Goal: Information Seeking & Learning: Check status

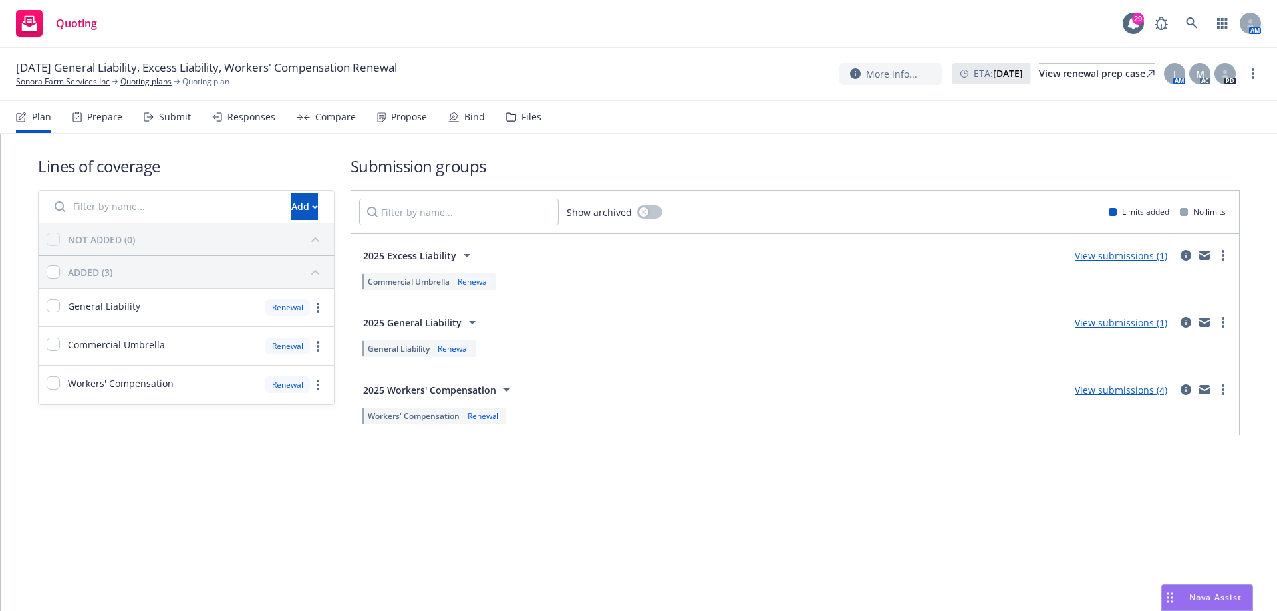
click at [1178, 21] on div "AM" at bounding box center [1204, 23] width 113 height 27
click at [1181, 22] on link at bounding box center [1191, 23] width 27 height 27
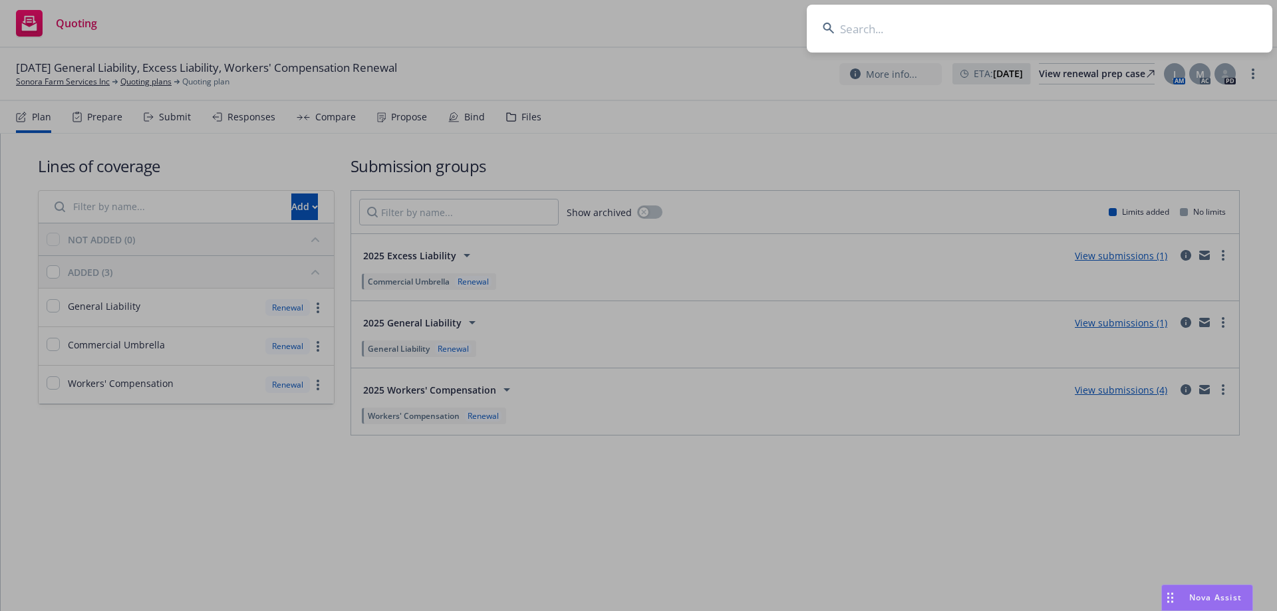
click at [854, 38] on input at bounding box center [1038, 29] width 465 height 48
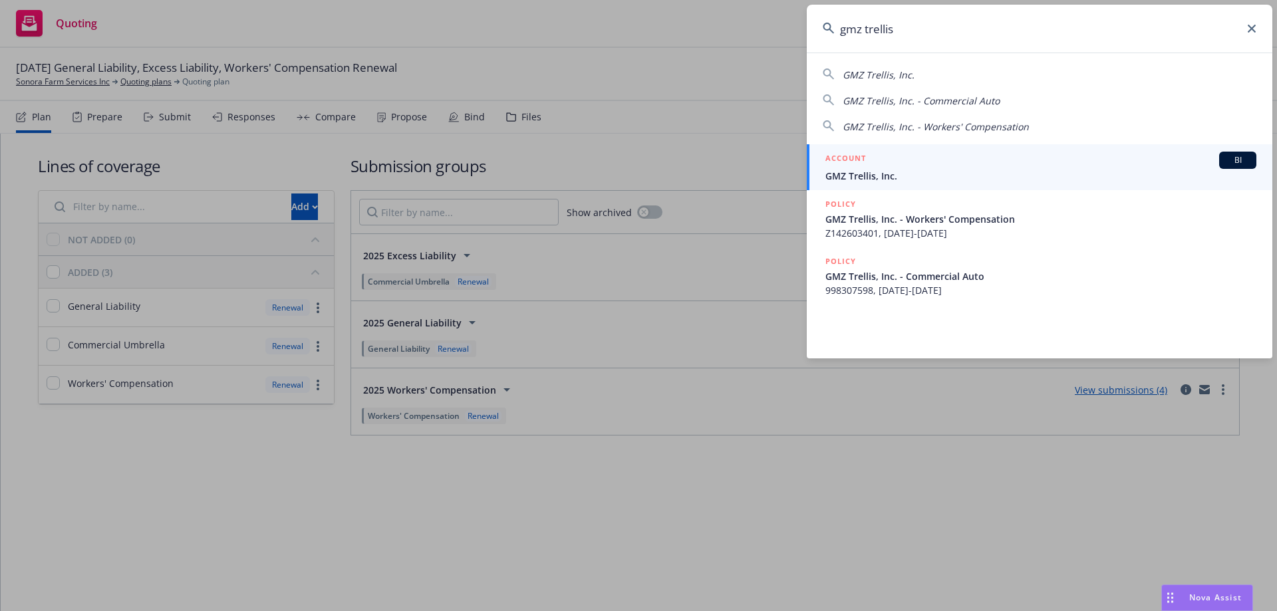
type input "gmz trellis"
click at [879, 162] on div "ACCOUNT BI" at bounding box center [1040, 160] width 431 height 17
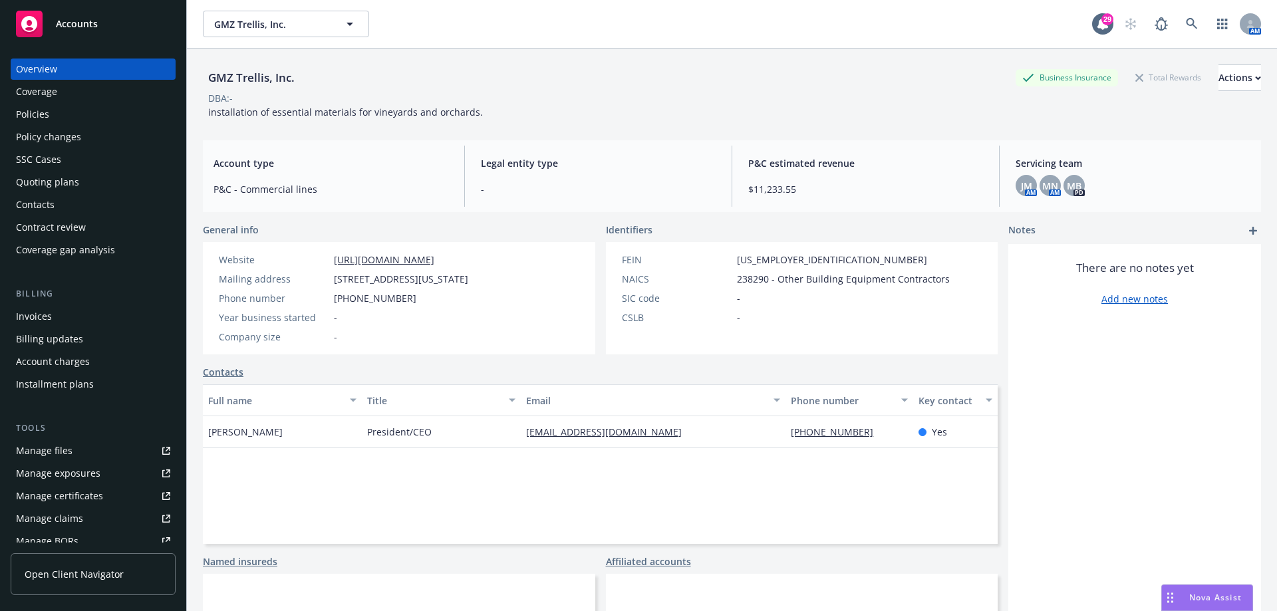
click at [64, 123] on div "Policies" at bounding box center [93, 114] width 154 height 21
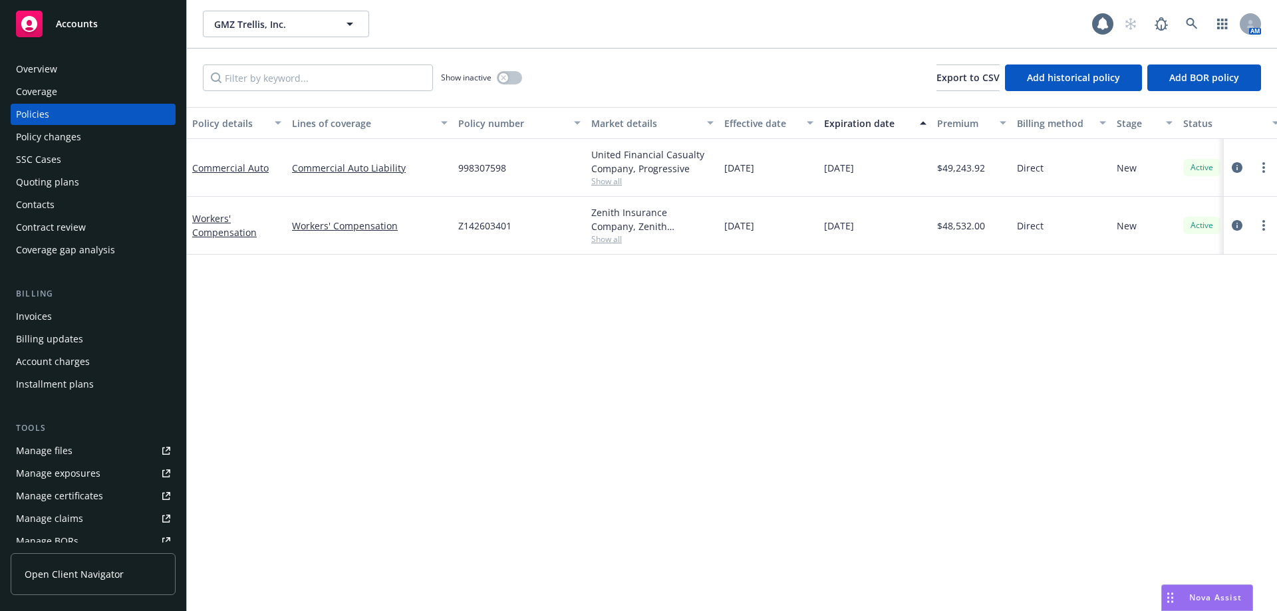
click at [71, 180] on div "Quoting plans" at bounding box center [47, 182] width 63 height 21
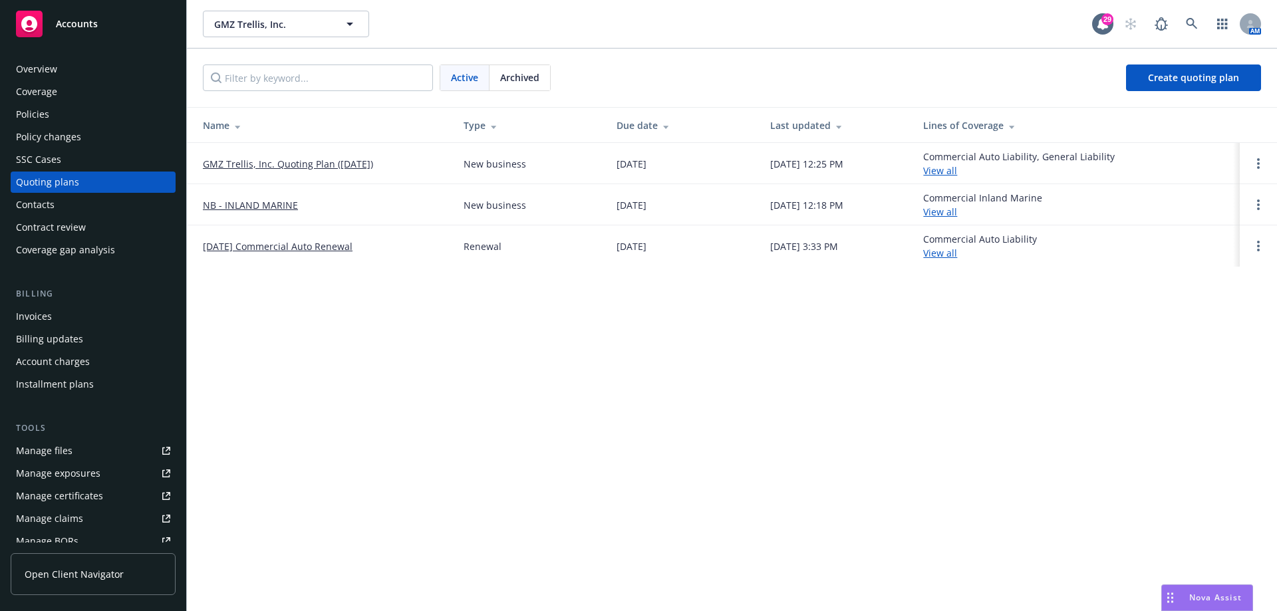
click at [259, 167] on link "GMZ Trellis, Inc. Quoting Plan ([DATE])" at bounding box center [288, 164] width 170 height 14
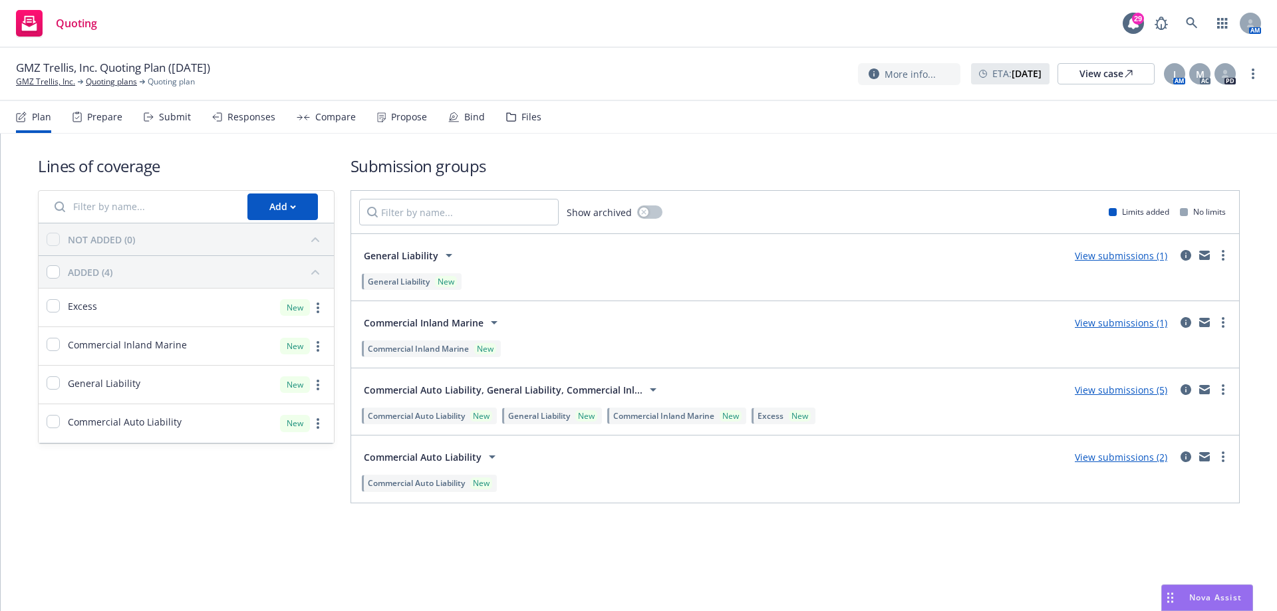
click at [247, 114] on div "Responses" at bounding box center [251, 117] width 48 height 11
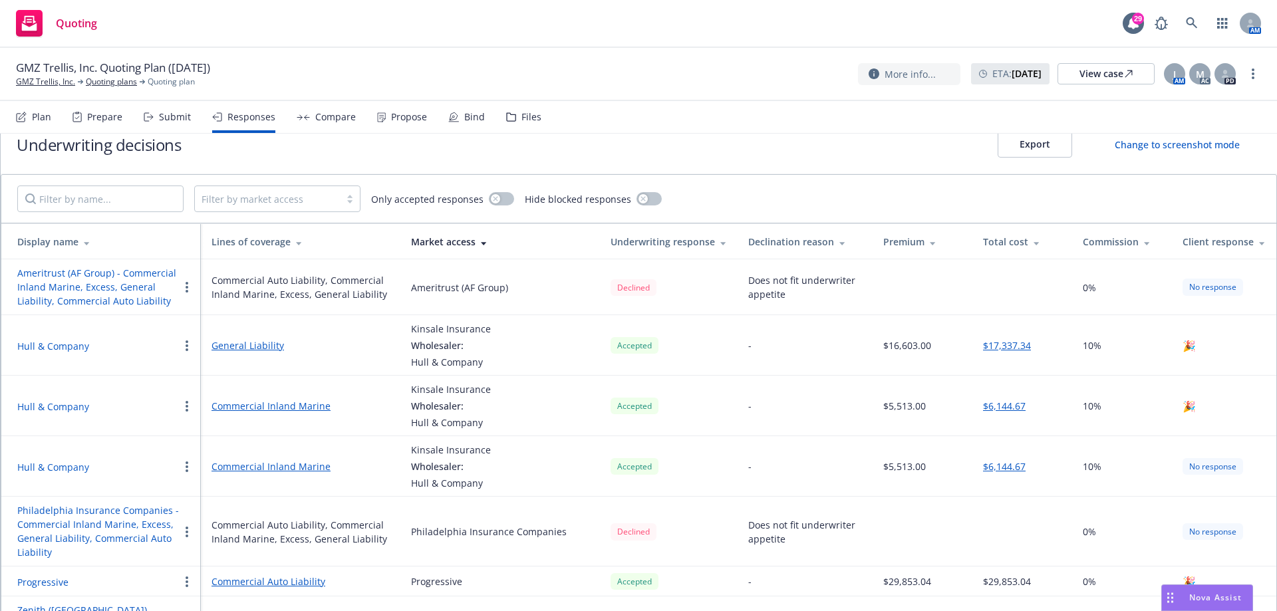
scroll to position [66, 0]
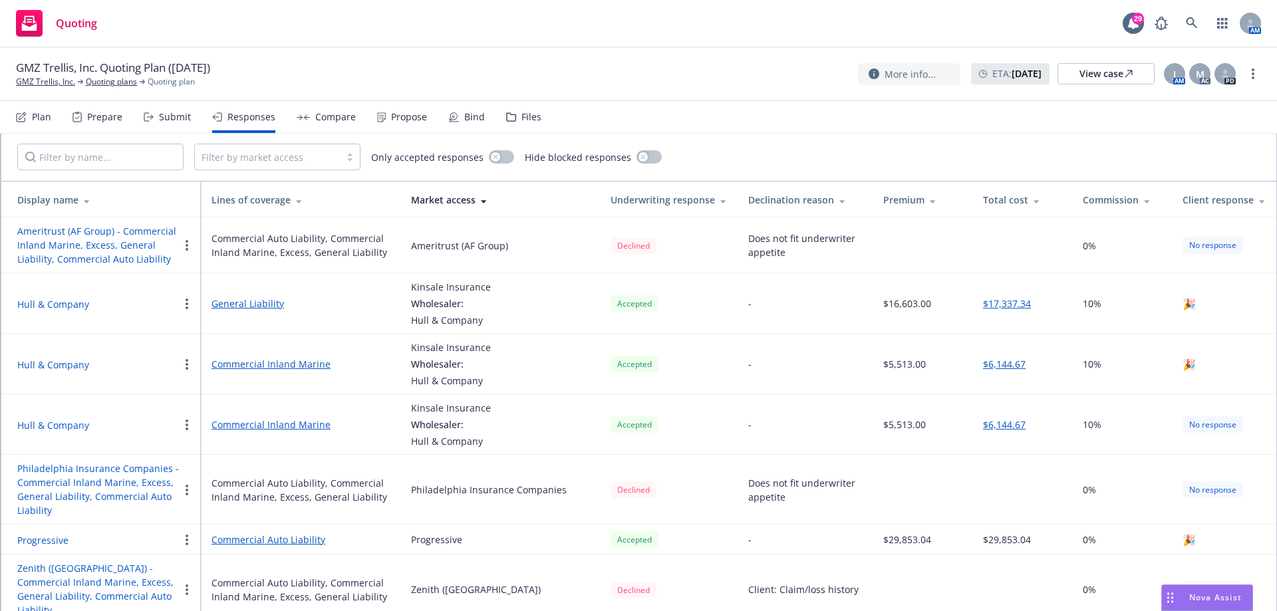
click at [37, 304] on button "Hull & Company" at bounding box center [53, 304] width 72 height 14
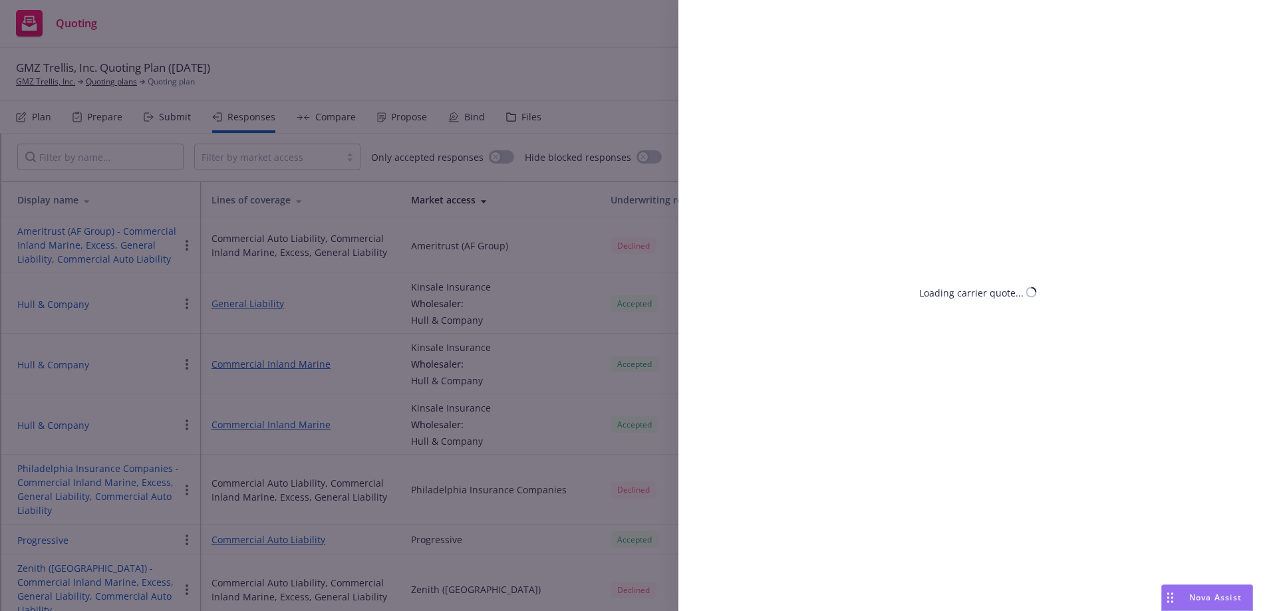
select select "CA"
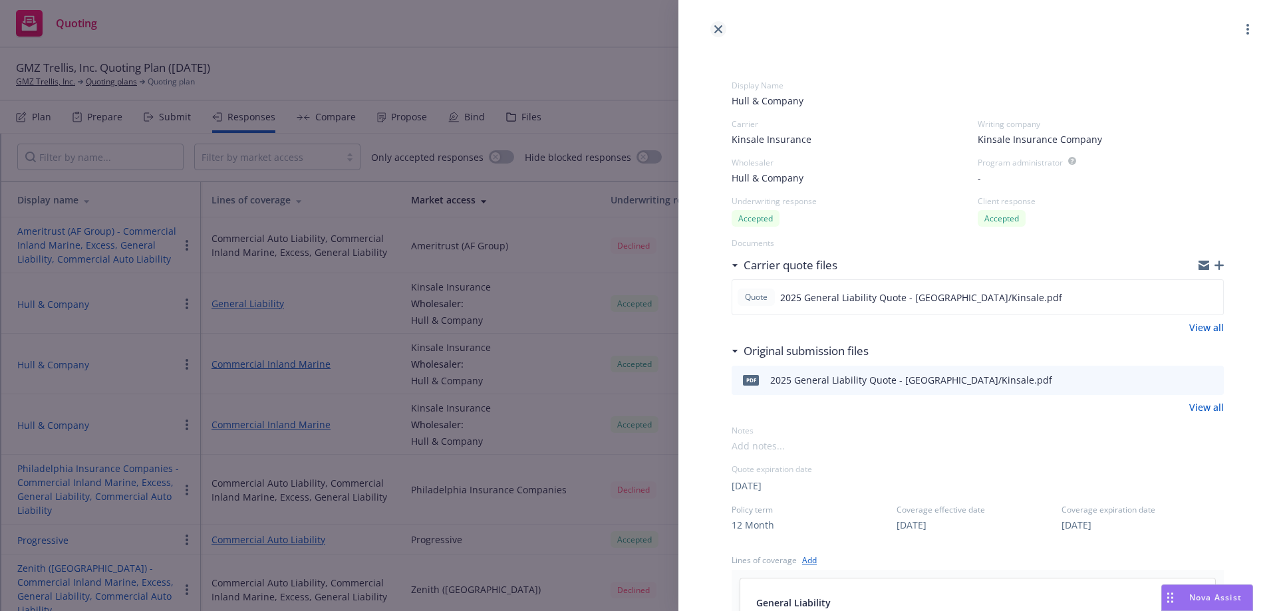
click at [717, 27] on icon "close" at bounding box center [718, 29] width 8 height 8
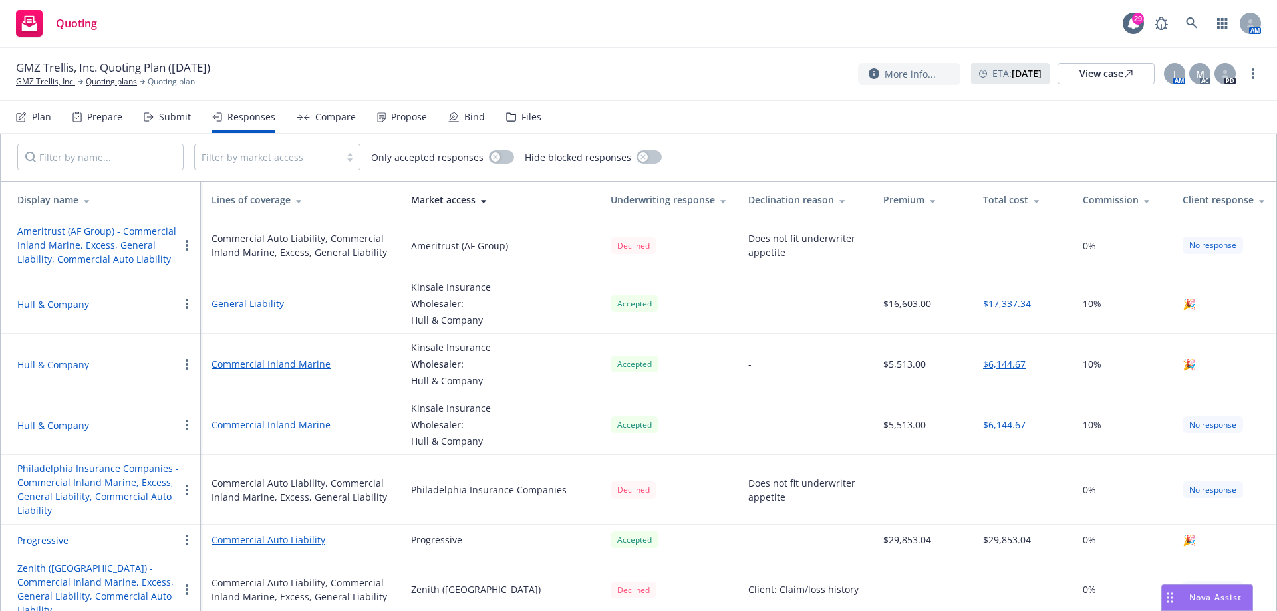
click at [39, 423] on button "Hull & Company" at bounding box center [53, 425] width 72 height 14
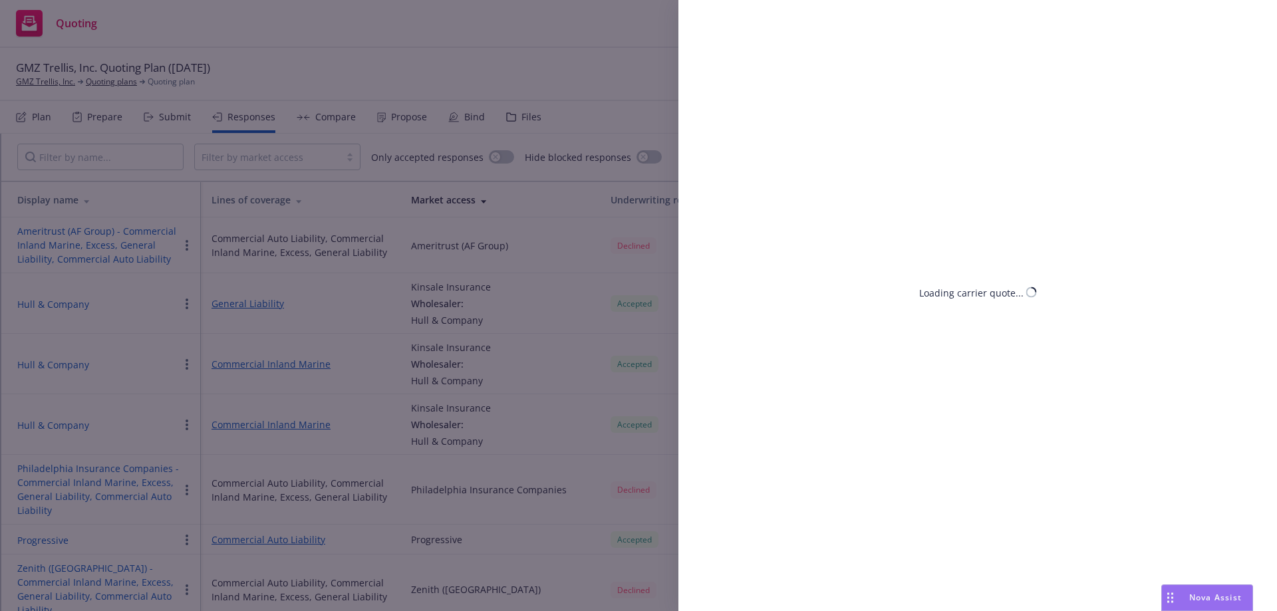
select select "CA"
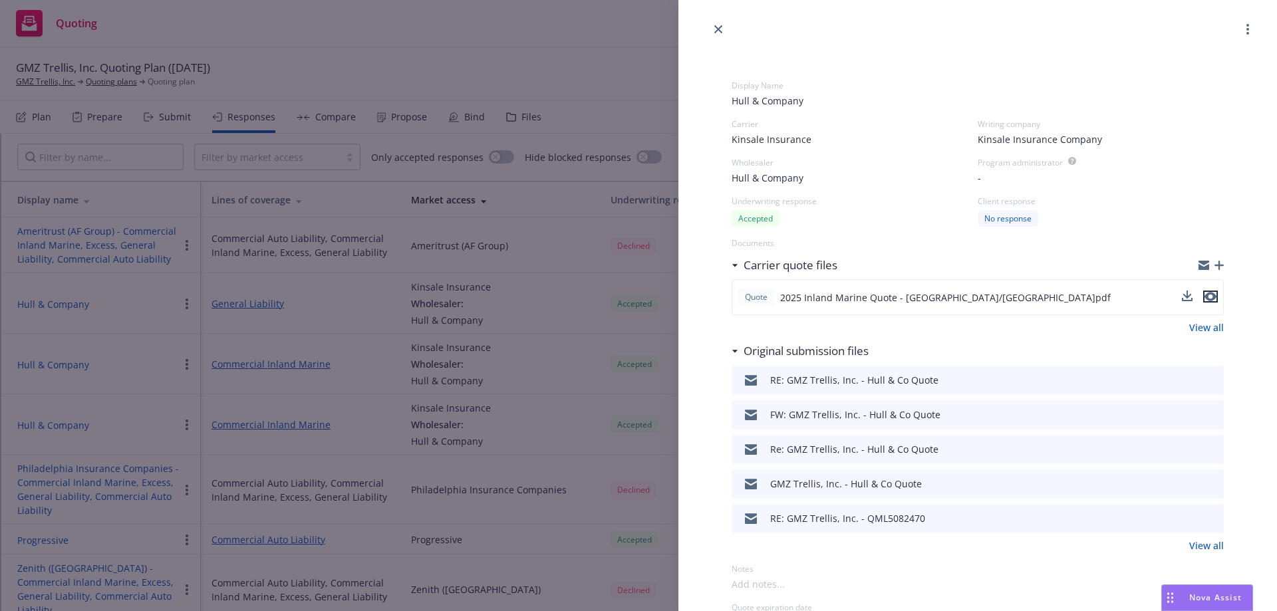
click at [1204, 298] on icon "preview file" at bounding box center [1210, 297] width 12 height 9
click at [717, 30] on icon "close" at bounding box center [718, 29] width 8 height 8
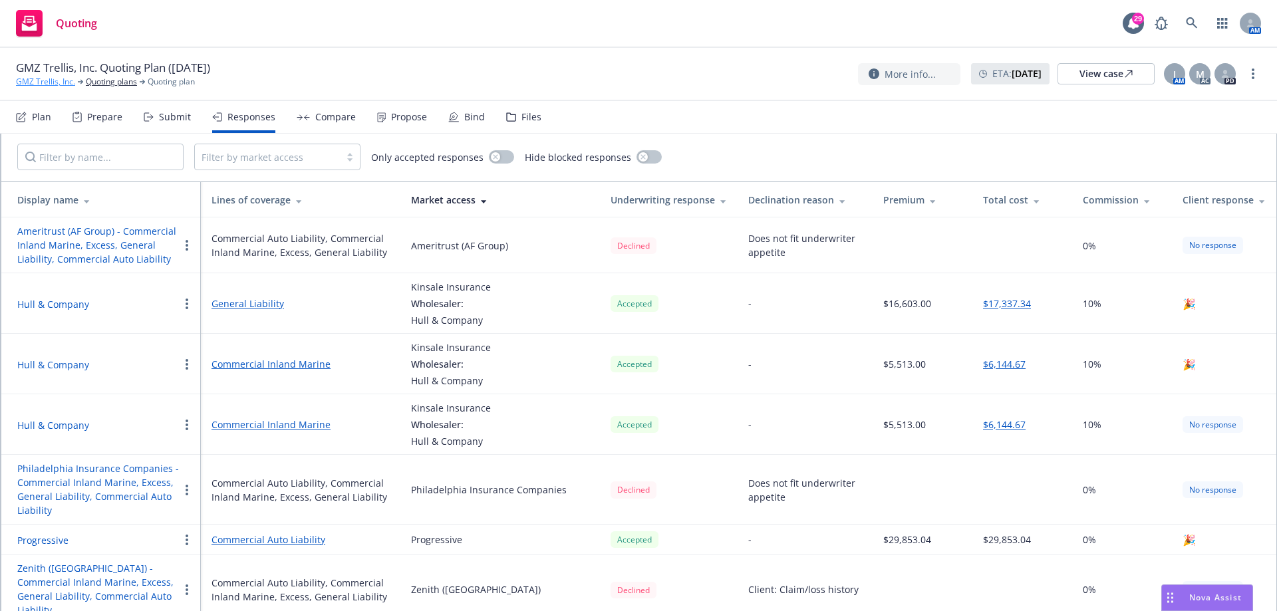
click at [37, 77] on link "GMZ Trellis, Inc." at bounding box center [45, 82] width 59 height 12
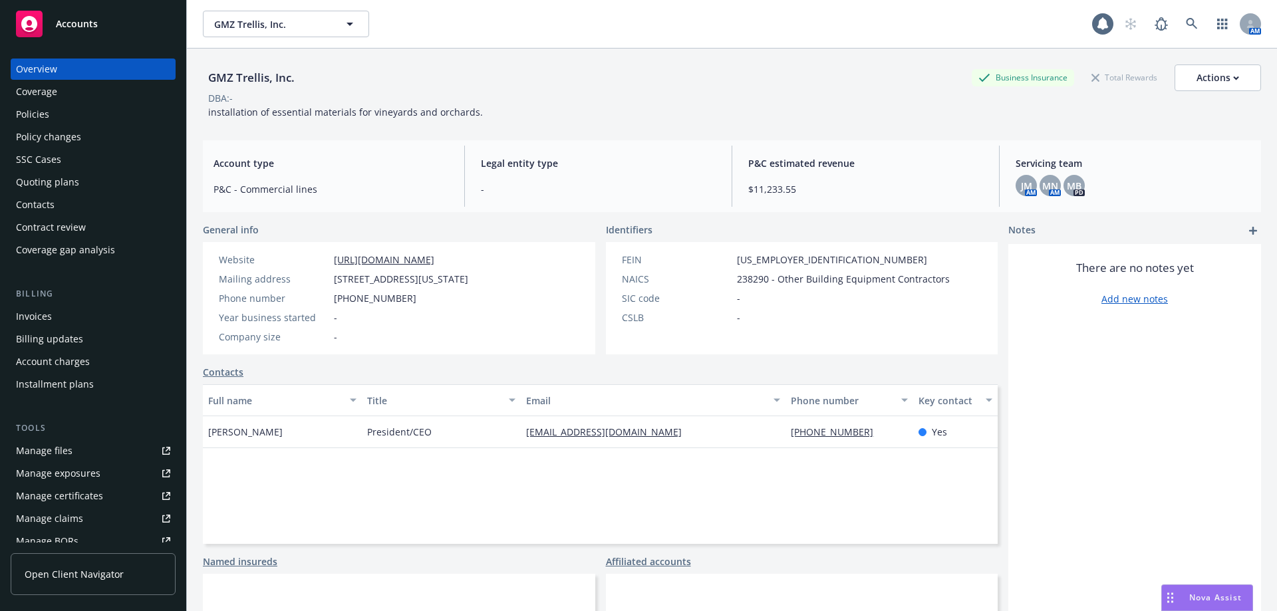
click at [77, 120] on div "Policies" at bounding box center [93, 114] width 154 height 21
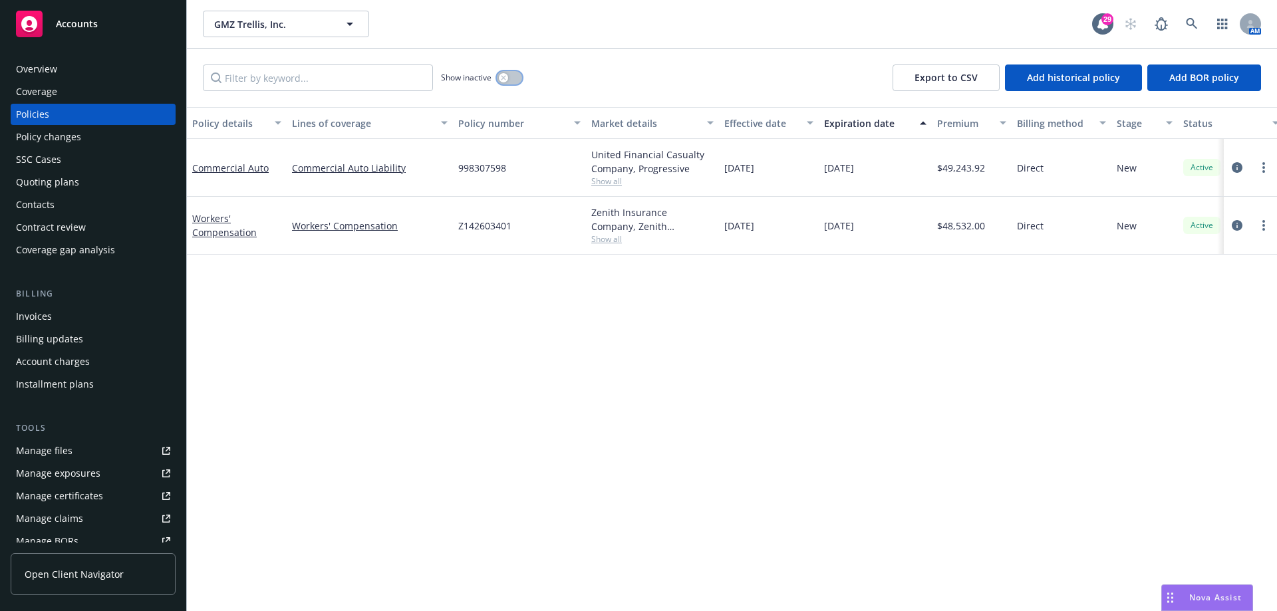
click at [501, 76] on icon "button" at bounding box center [503, 77] width 5 height 5
click at [515, 82] on div "button" at bounding box center [514, 77] width 9 height 9
click at [69, 183] on div "Quoting plans" at bounding box center [47, 182] width 63 height 21
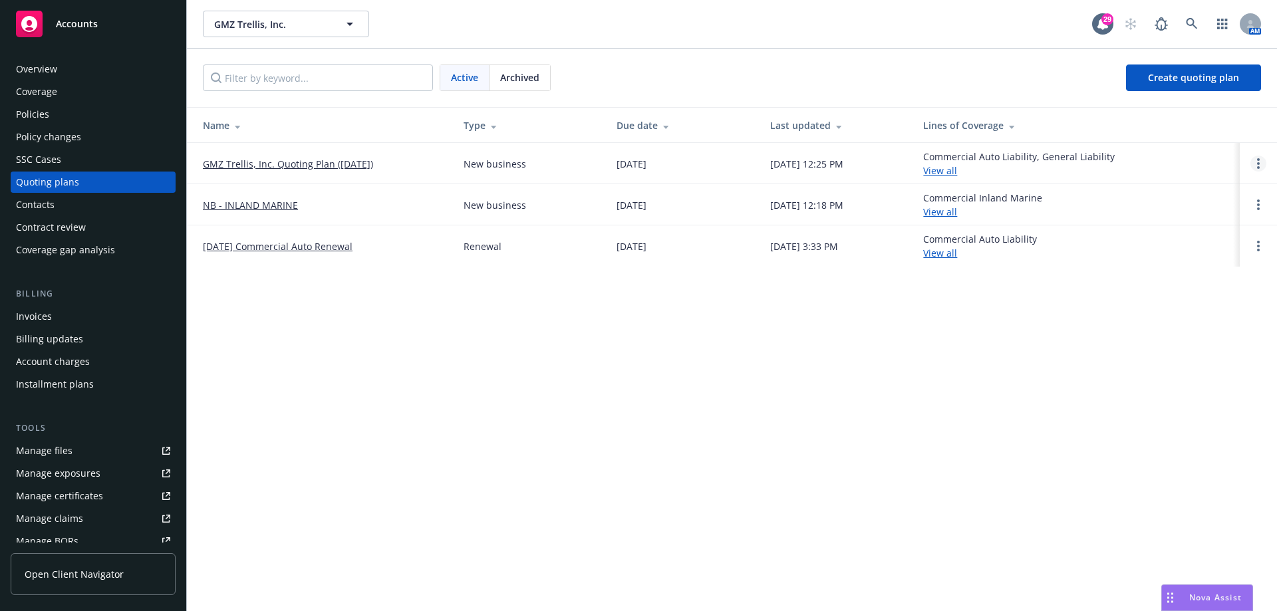
click at [1257, 169] on link "Open options" at bounding box center [1258, 164] width 16 height 16
click at [1179, 67] on span "Copy logging email" at bounding box center [1190, 73] width 116 height 13
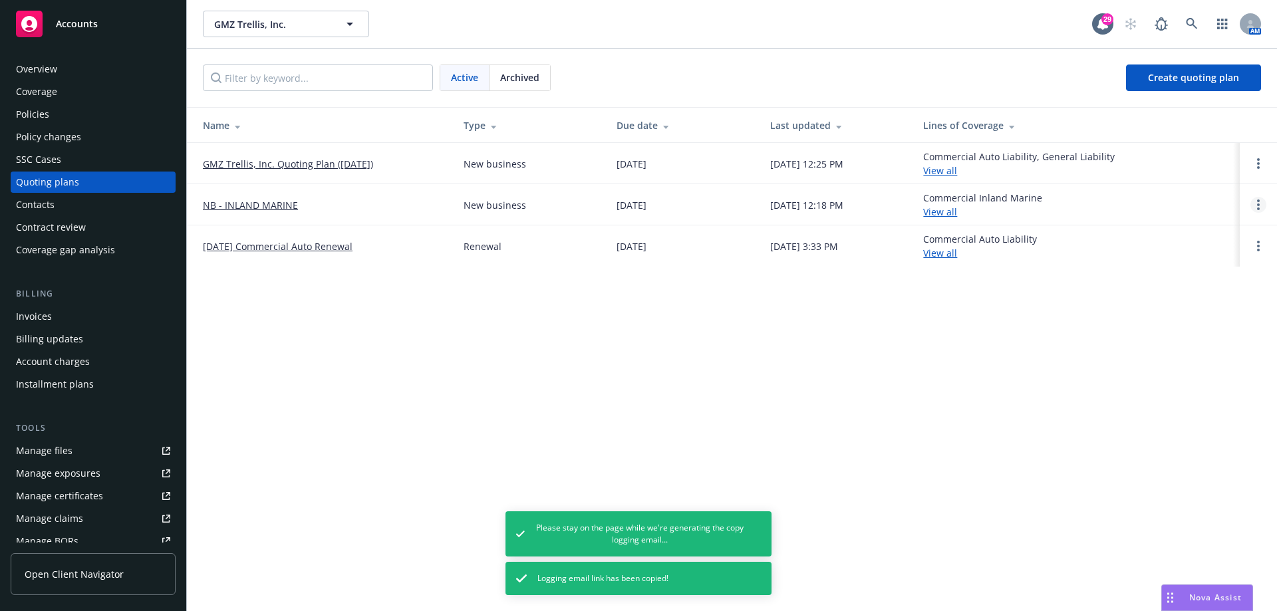
click at [1261, 203] on link "Open options" at bounding box center [1258, 205] width 16 height 16
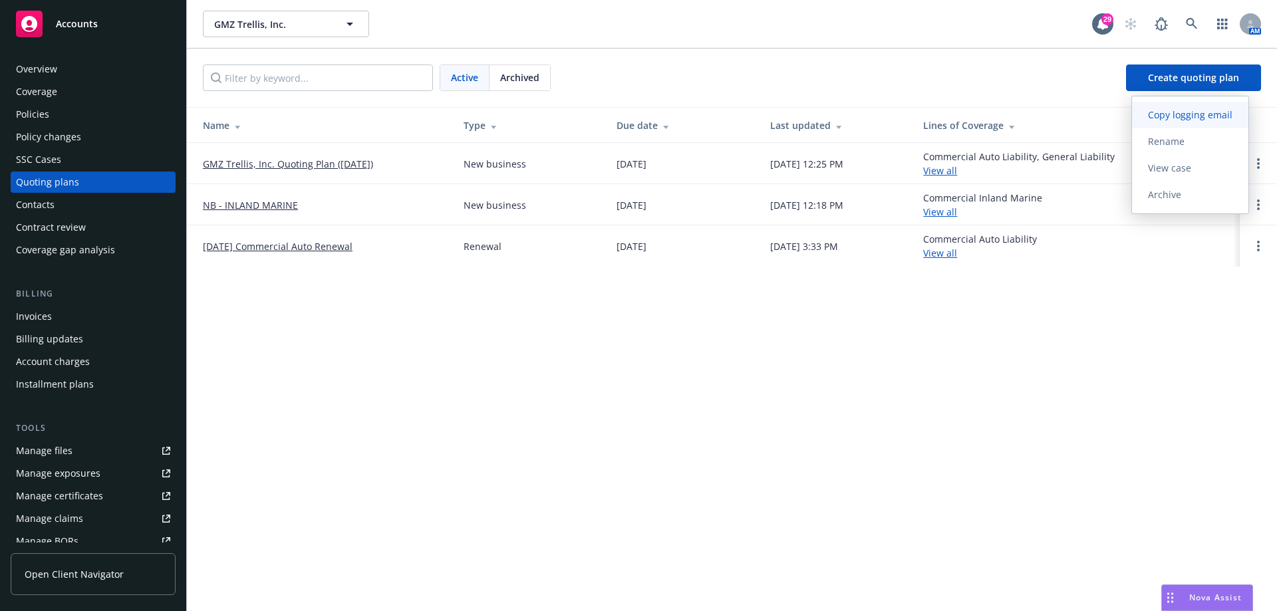
click at [1172, 116] on span "Copy logging email" at bounding box center [1190, 114] width 116 height 13
click at [287, 167] on link "GMZ Trellis, Inc. Quoting Plan ([DATE])" at bounding box center [288, 164] width 170 height 14
